Goal: Task Accomplishment & Management: Use online tool/utility

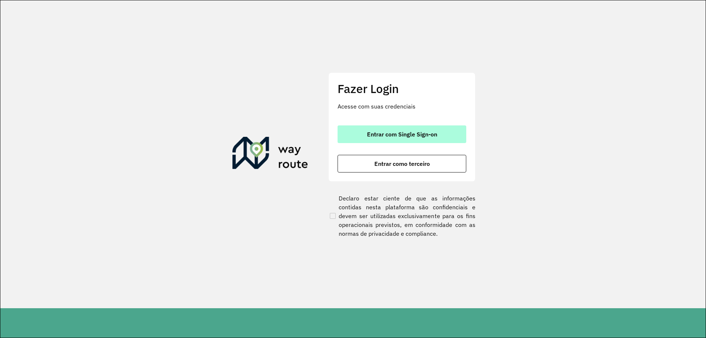
click at [435, 133] on span "Entrar com Single Sign-on" at bounding box center [402, 134] width 70 height 6
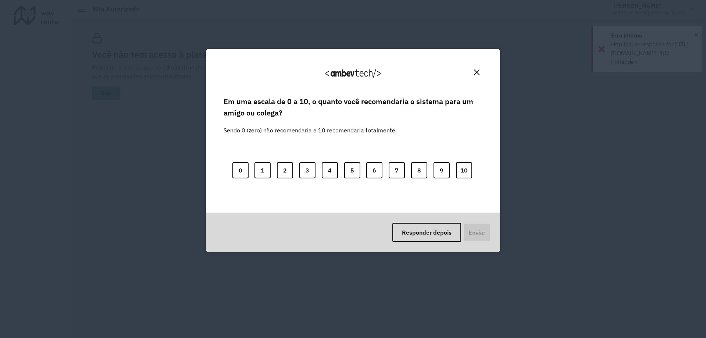
click at [475, 74] on img "Close" at bounding box center [477, 72] width 6 height 6
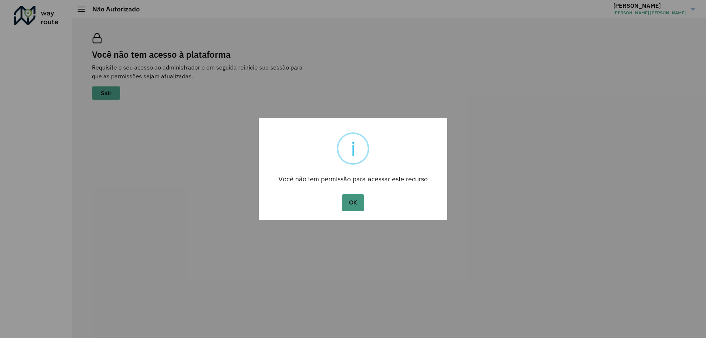
click at [357, 206] on button "OK" at bounding box center [353, 202] width 22 height 17
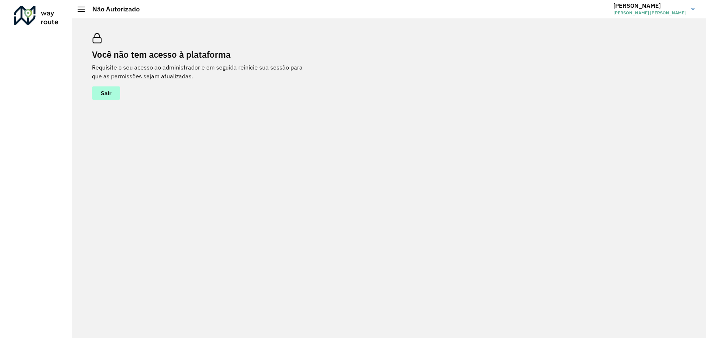
click at [115, 96] on button "Sair" at bounding box center [106, 92] width 28 height 13
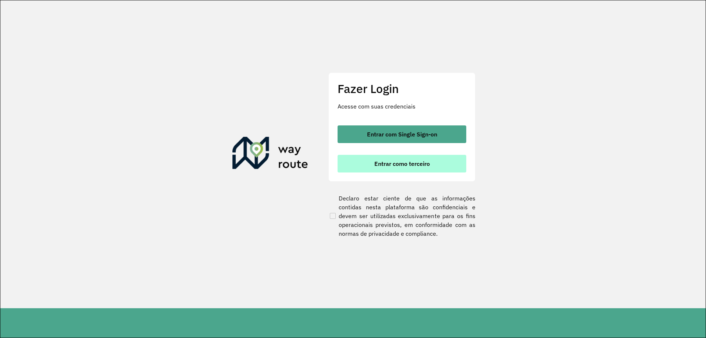
click at [432, 164] on button "Entrar como terceiro" at bounding box center [401, 164] width 129 height 18
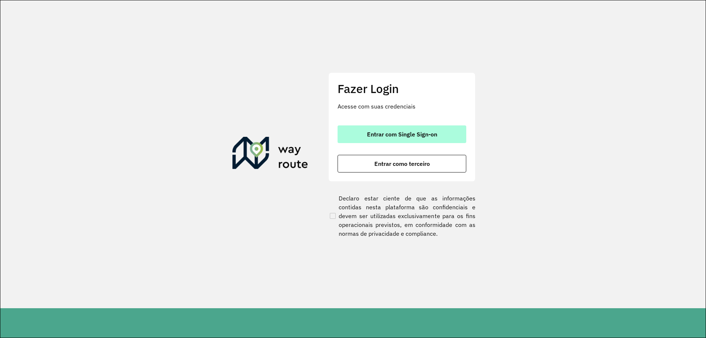
click at [404, 136] on span "Entrar com Single Sign-on" at bounding box center [402, 134] width 70 height 6
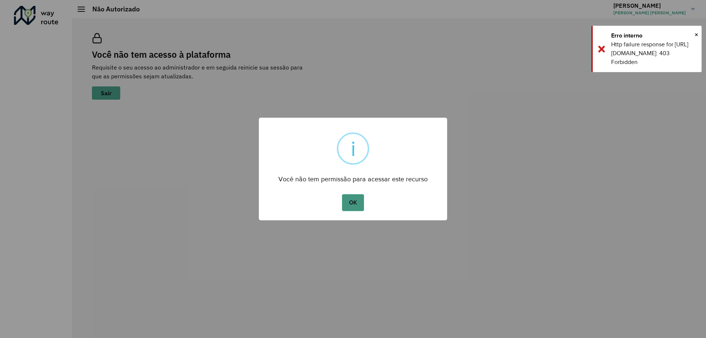
click at [358, 200] on button "OK" at bounding box center [353, 202] width 22 height 17
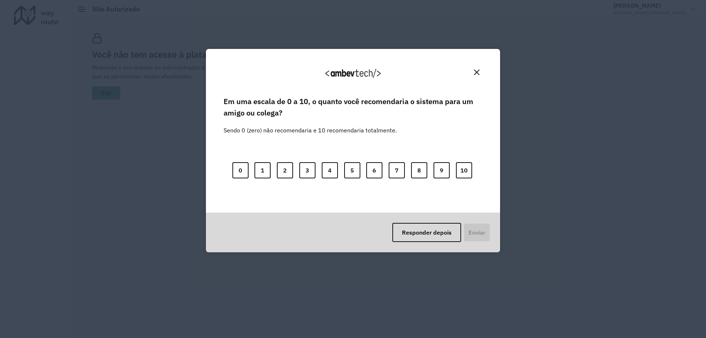
click at [688, 8] on div "Agradecemos seu feedback! Em uma escala de 0 a 10, o quanto você recomendaria o…" at bounding box center [353, 169] width 706 height 338
click at [476, 69] on button "Close" at bounding box center [476, 72] width 11 height 11
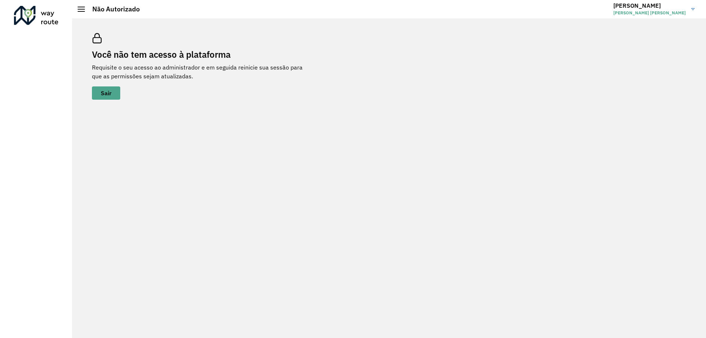
click at [685, 10] on link "Bruno Bruno Furtado Lamas" at bounding box center [656, 9] width 87 height 19
click at [656, 39] on link "Encerrar sessão" at bounding box center [663, 36] width 65 height 22
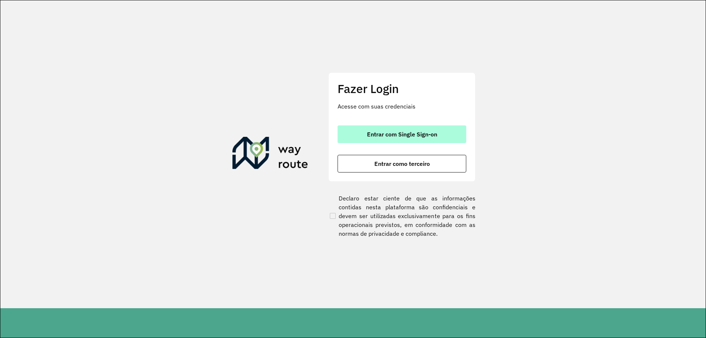
click at [400, 131] on span "Entrar com Single Sign-on" at bounding box center [402, 134] width 70 height 6
